Goal: Connect with others: Connect with others

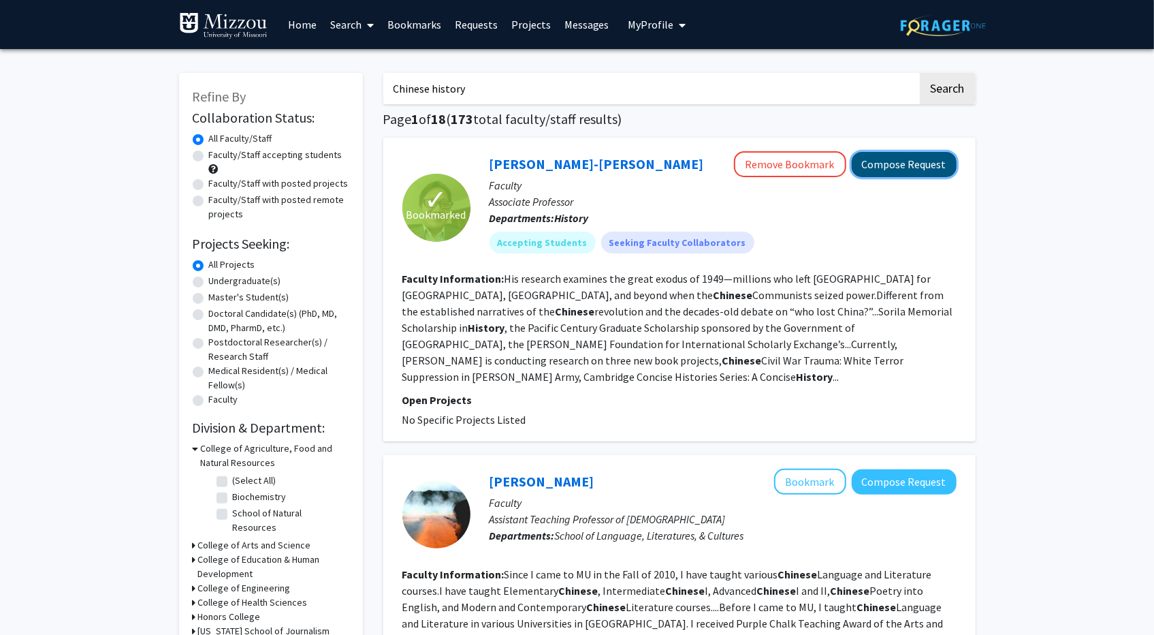
click at [884, 172] on button "Compose Request" at bounding box center [904, 164] width 105 height 25
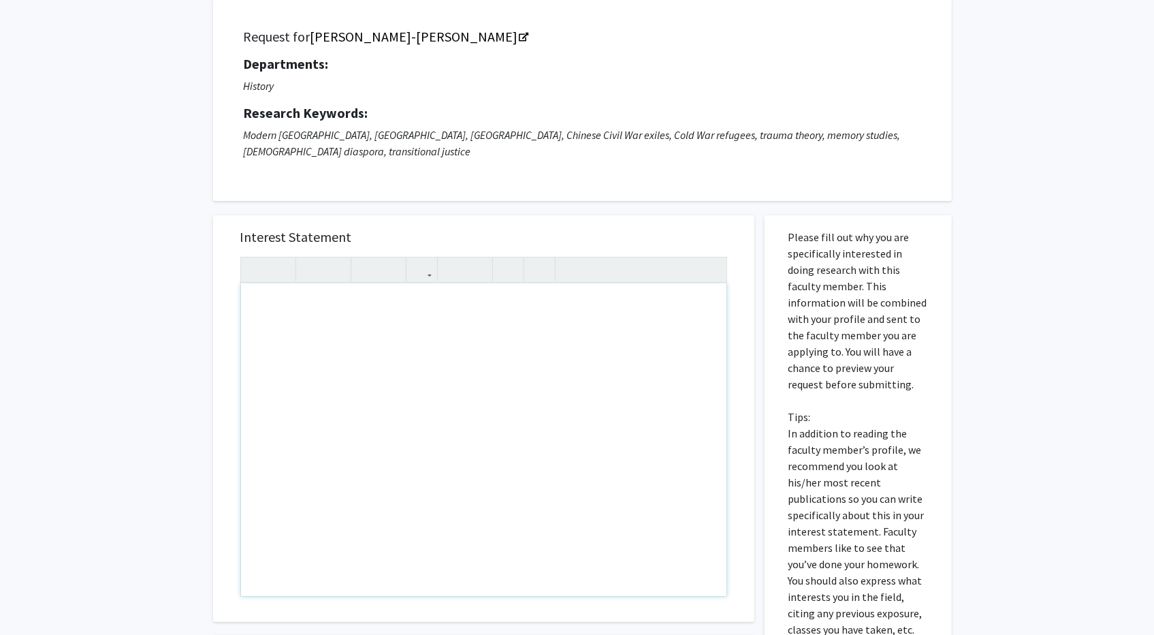
scroll to position [91, 0]
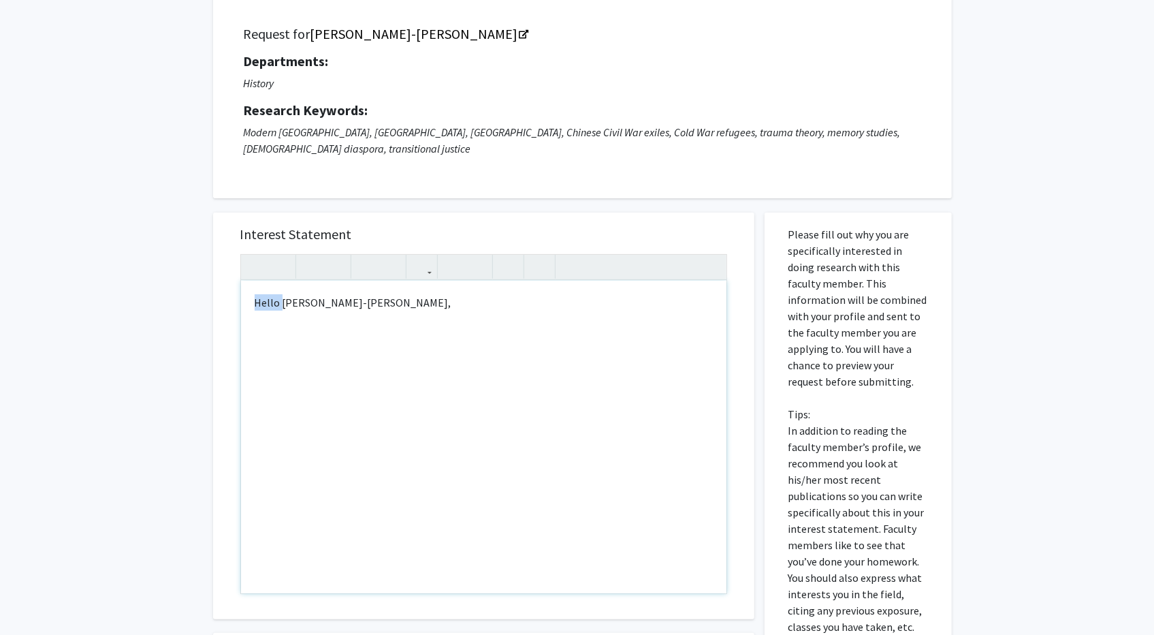
drag, startPoint x: 280, startPoint y: 292, endPoint x: 223, endPoint y: 284, distance: 57.8
click at [223, 284] on div "Interest Statement <p>Hello [PERSON_NAME]-[PERSON_NAME],</p> Hello [PERSON_NAME…" at bounding box center [483, 415] width 541 height 406
click at [409, 296] on div "Dear [PERSON_NAME]-[PERSON_NAME]," at bounding box center [483, 437] width 485 height 313
type textarea "<p>Dear [PERSON_NAME]-[PERSON_NAME],</p><p><br></p>"
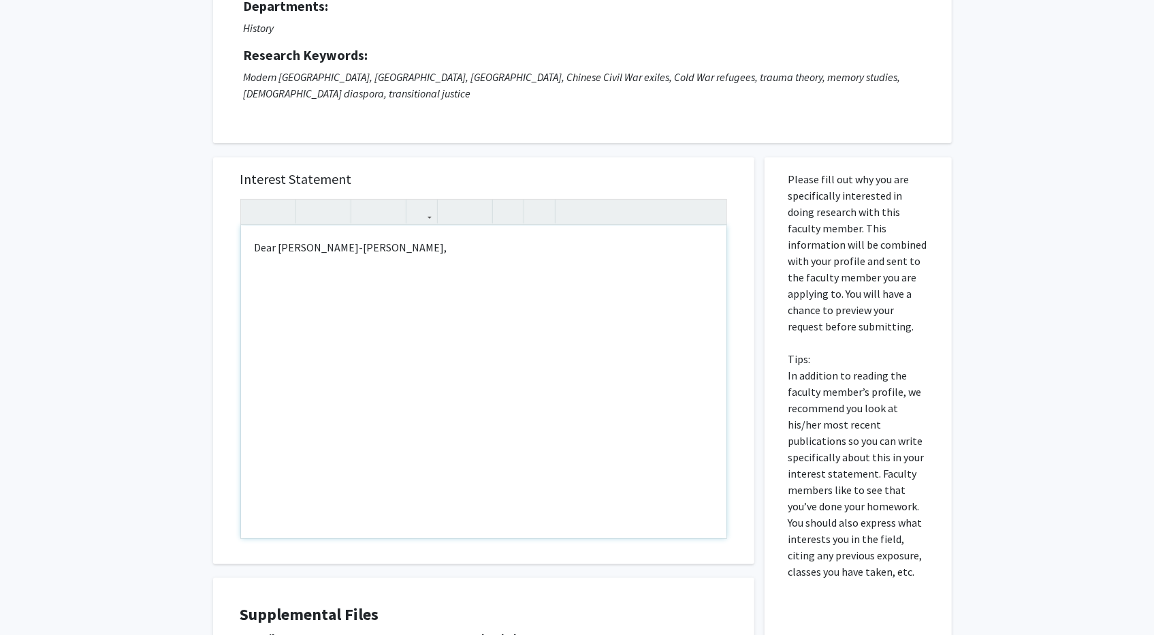
scroll to position [0, 0]
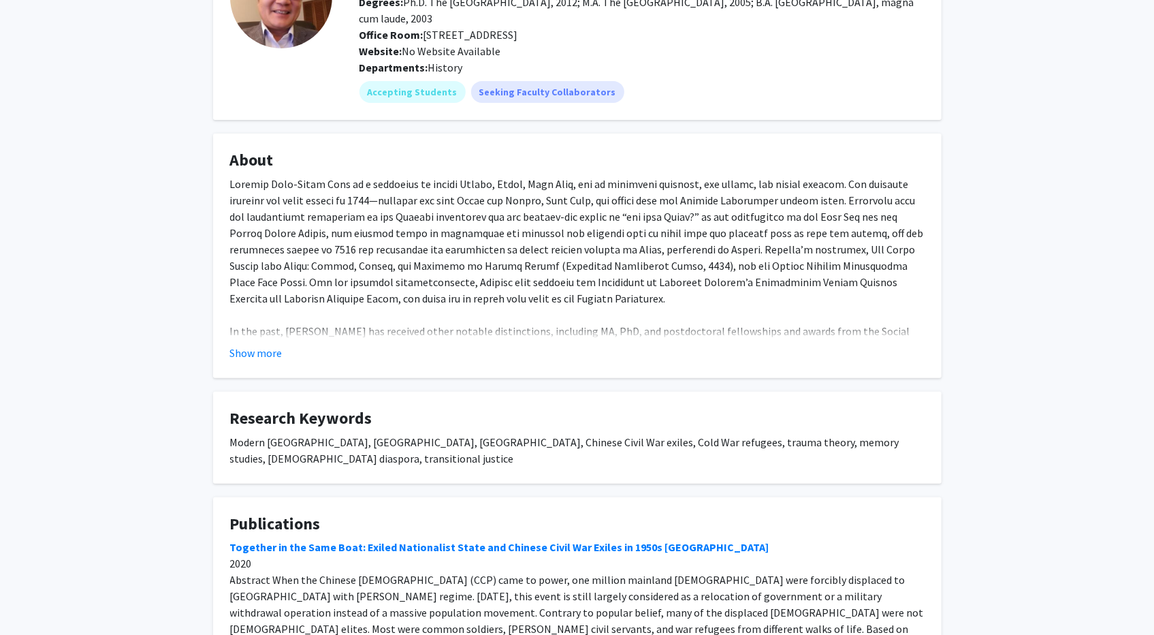
scroll to position [134, 0]
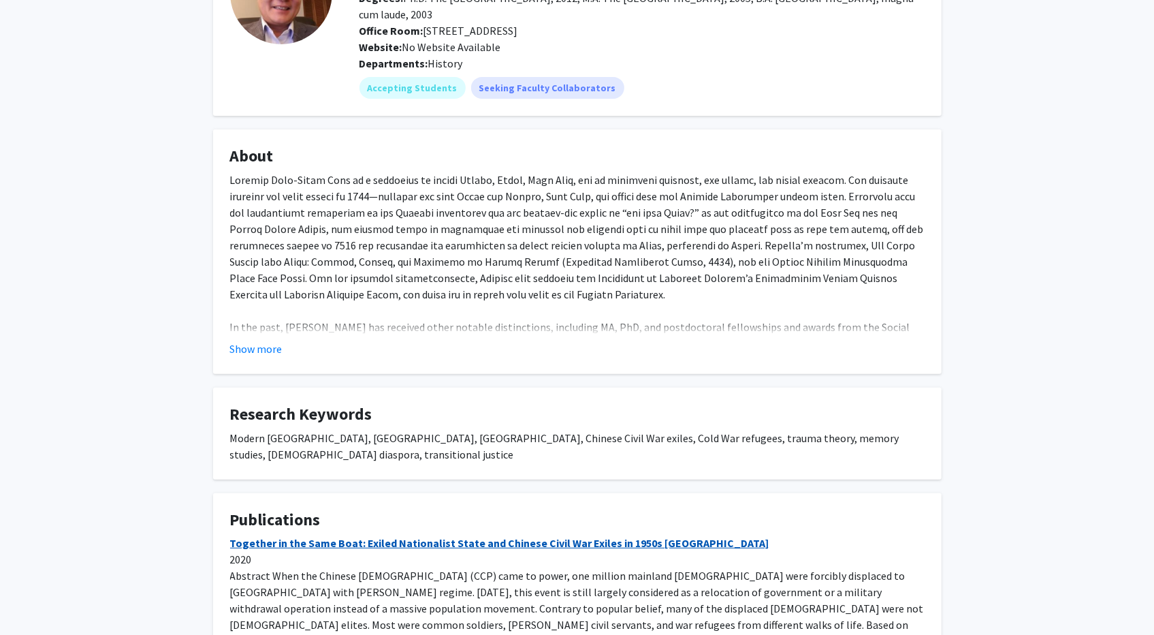
click at [427, 536] on link "Together in the Same Boat: Exiled Nationalist State and Chinese Civil War Exile…" at bounding box center [499, 543] width 539 height 14
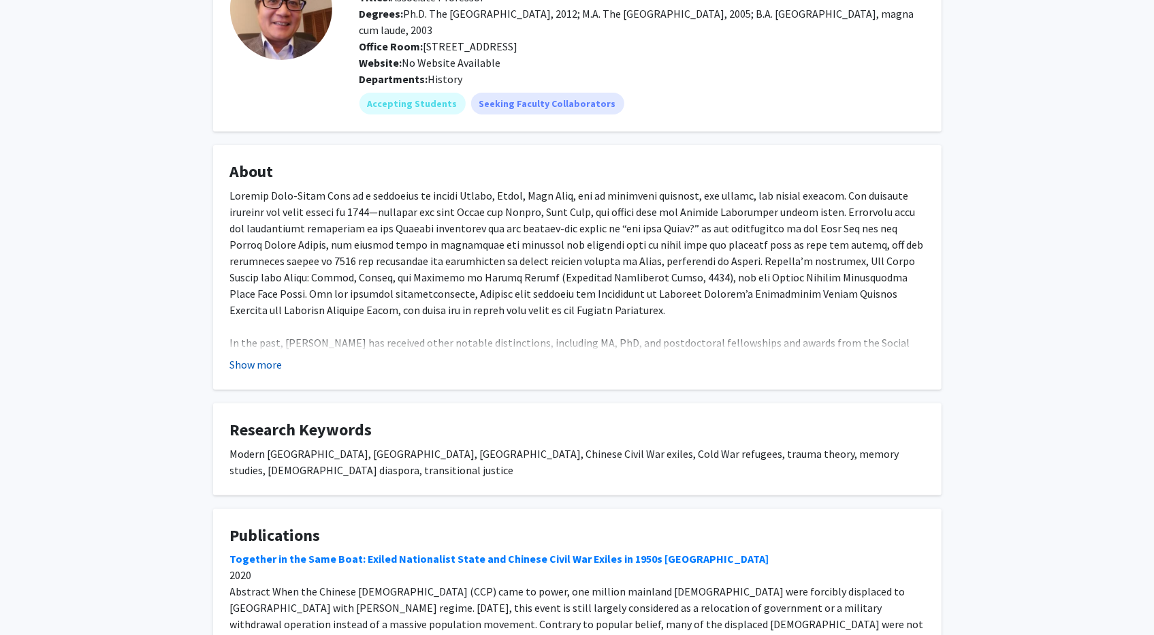
click at [264, 364] on button "Show more" at bounding box center [256, 364] width 52 height 16
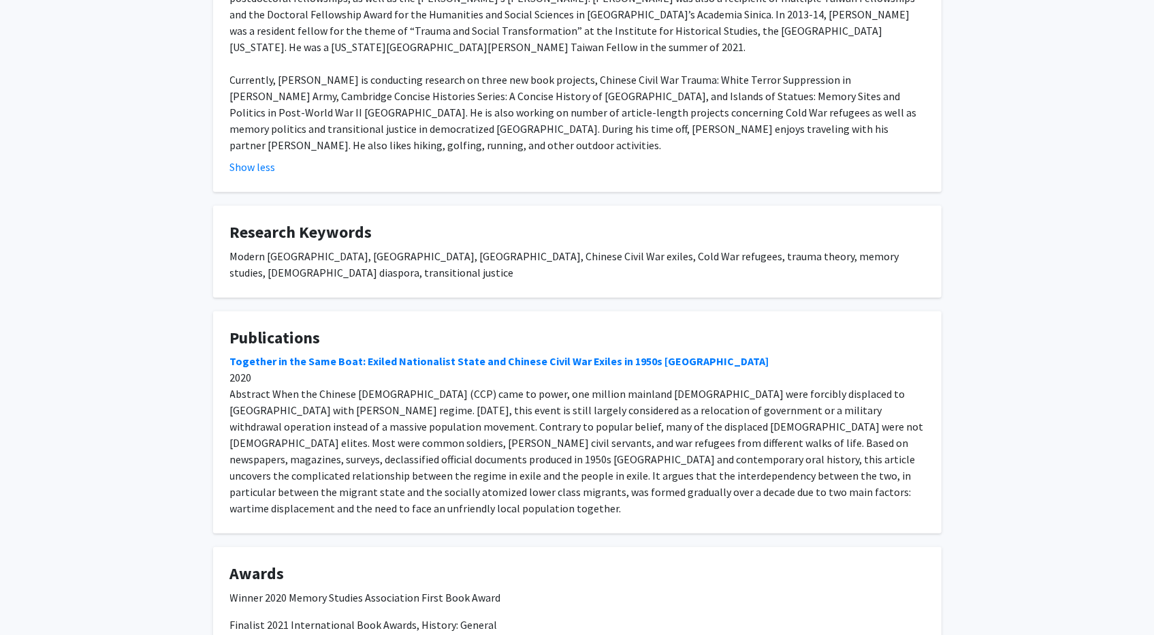
scroll to position [523, 0]
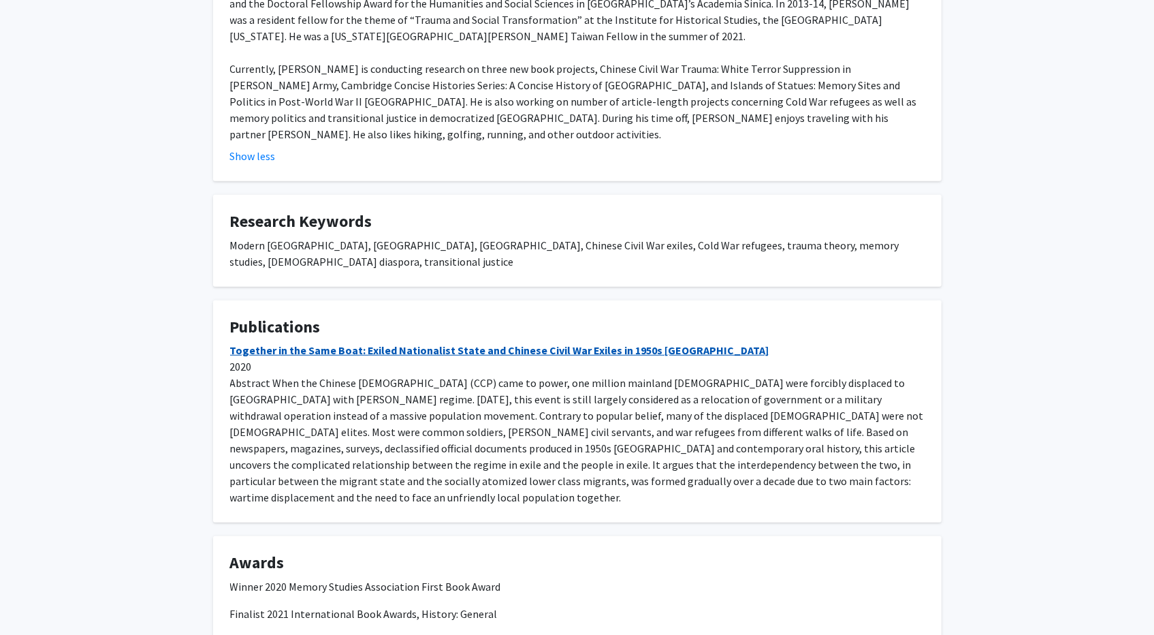
click at [459, 343] on link "Together in the Same Boat: Exiled Nationalist State and Chinese Civil War Exile…" at bounding box center [499, 350] width 539 height 14
